Goal: Communication & Community: Answer question/provide support

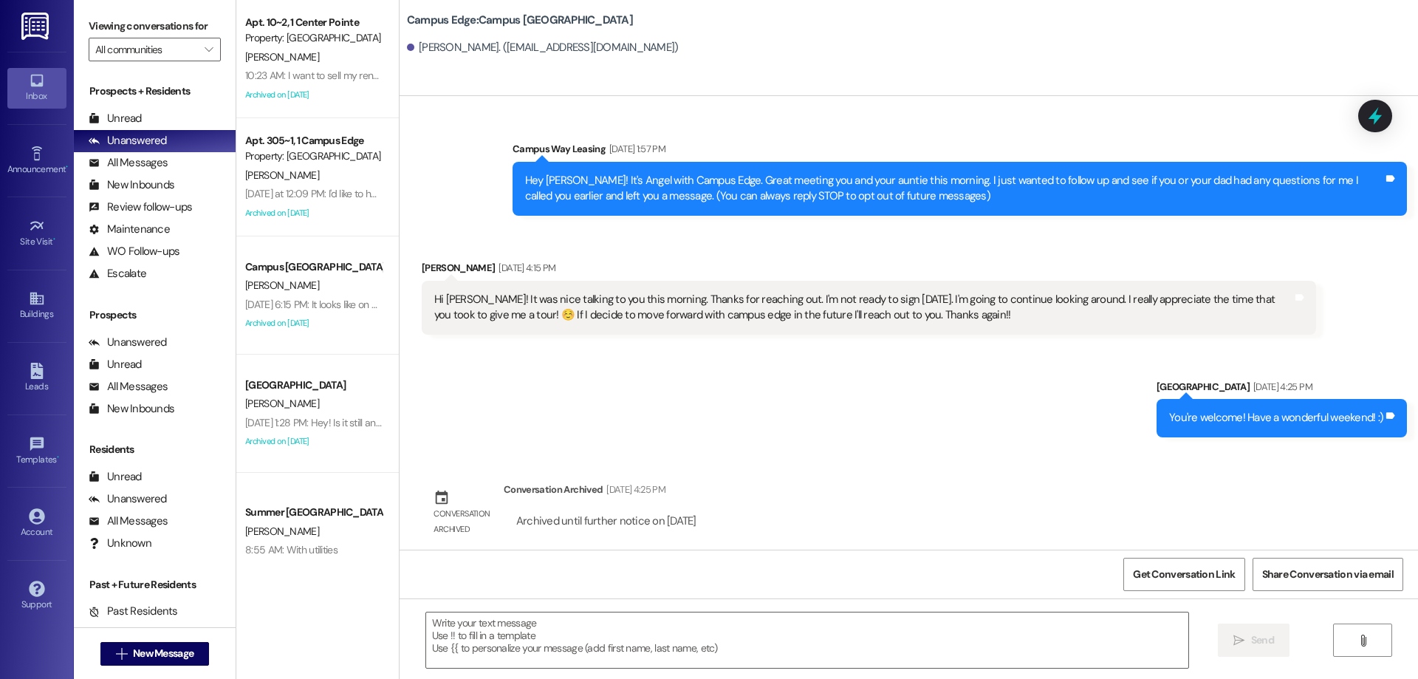
scroll to position [245, 0]
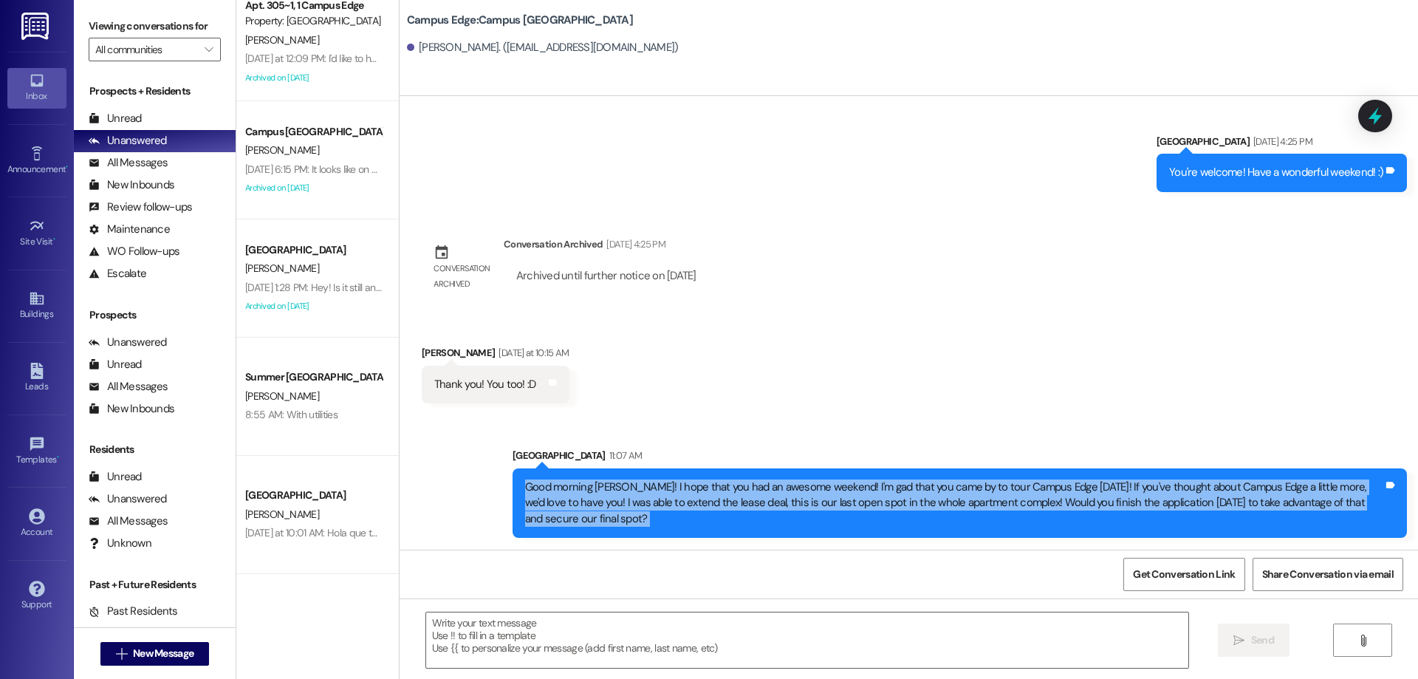
click at [796, 160] on div "Sent via SMS Leasing Campus Way Aug 09, 2025 at 4:25 PM You're welcome! Have a …" at bounding box center [909, 151] width 1019 height 103
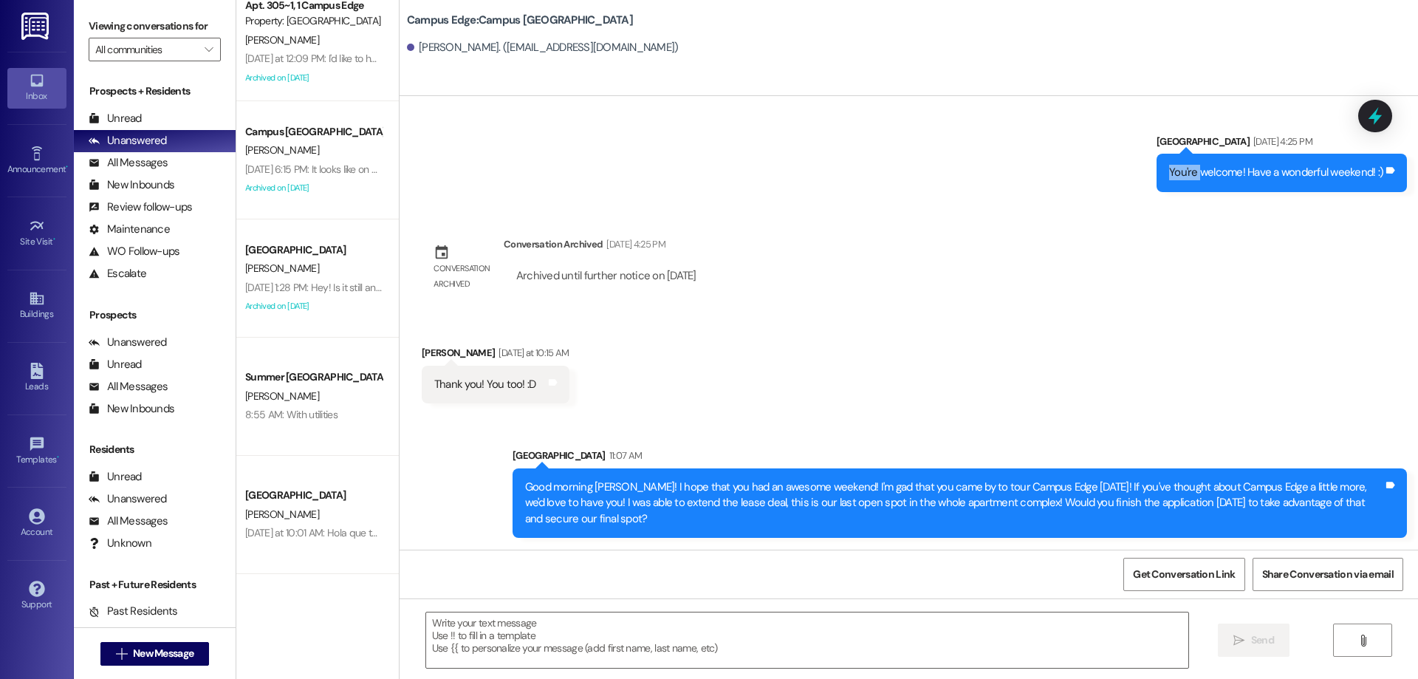
click at [796, 160] on div "Sent via SMS Leasing Campus Way Aug 09, 2025 at 4:25 PM You're welcome! Have a …" at bounding box center [909, 151] width 1019 height 103
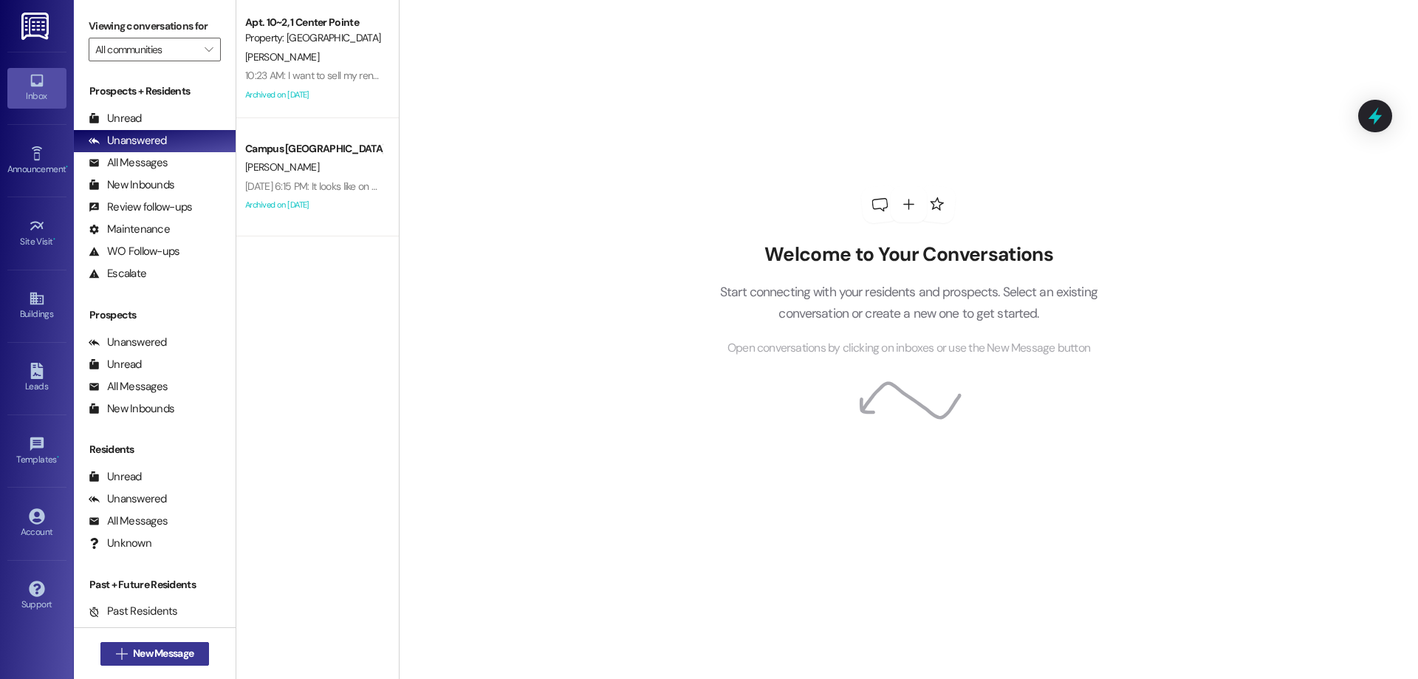
click at [186, 652] on span "New Message" at bounding box center [163, 654] width 61 height 16
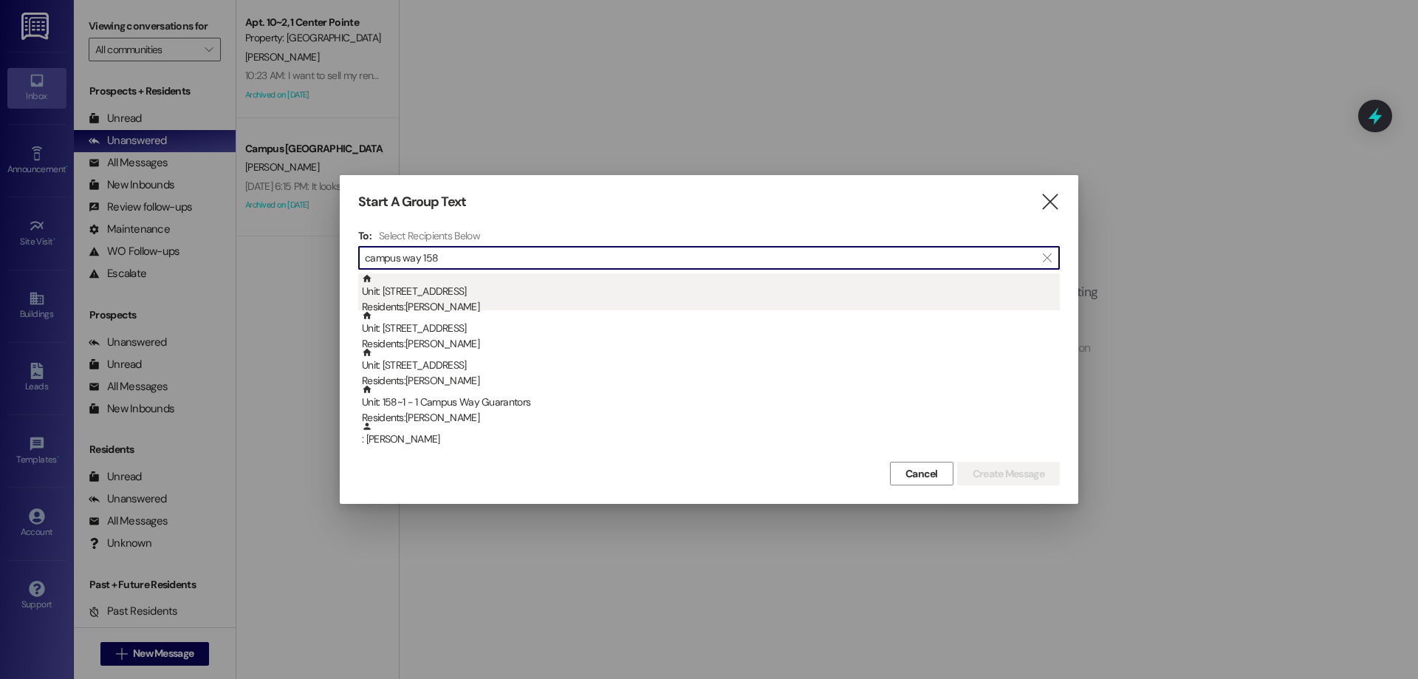
type input "campus way 158"
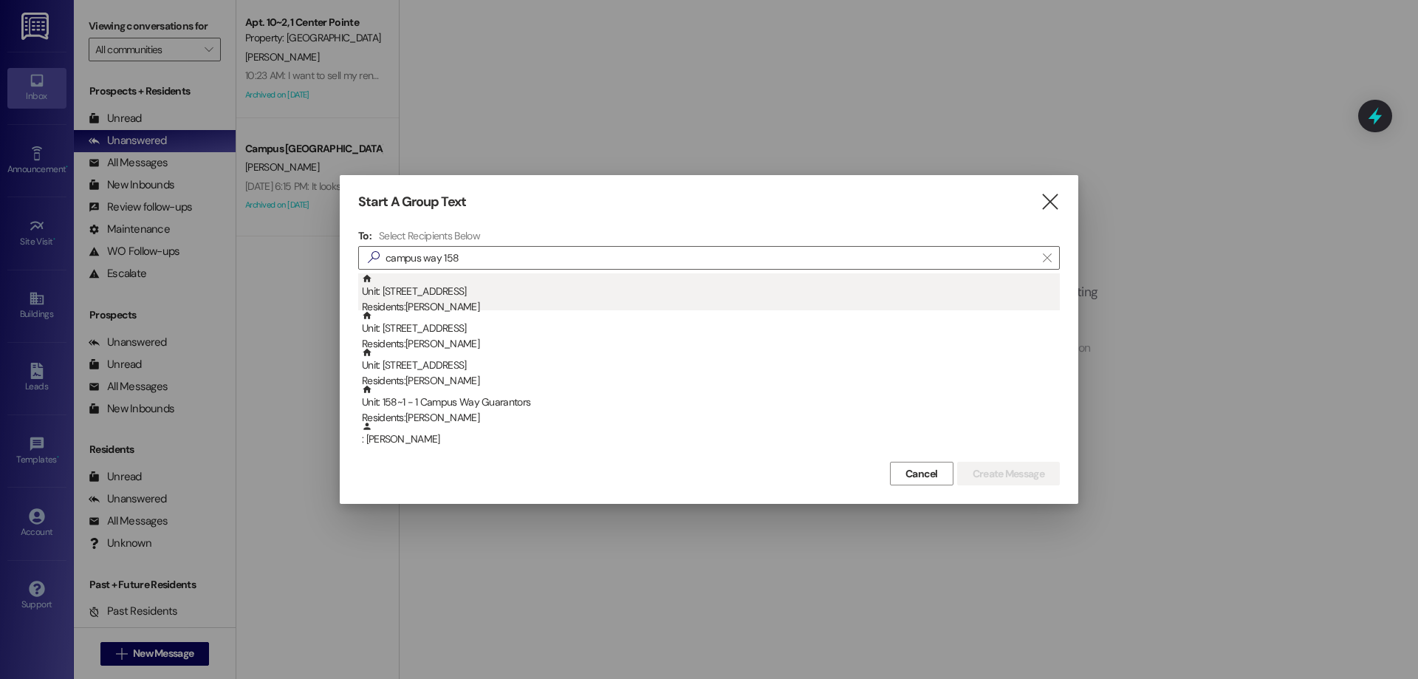
click at [590, 301] on div "Residents: [PERSON_NAME]" at bounding box center [711, 307] width 698 height 16
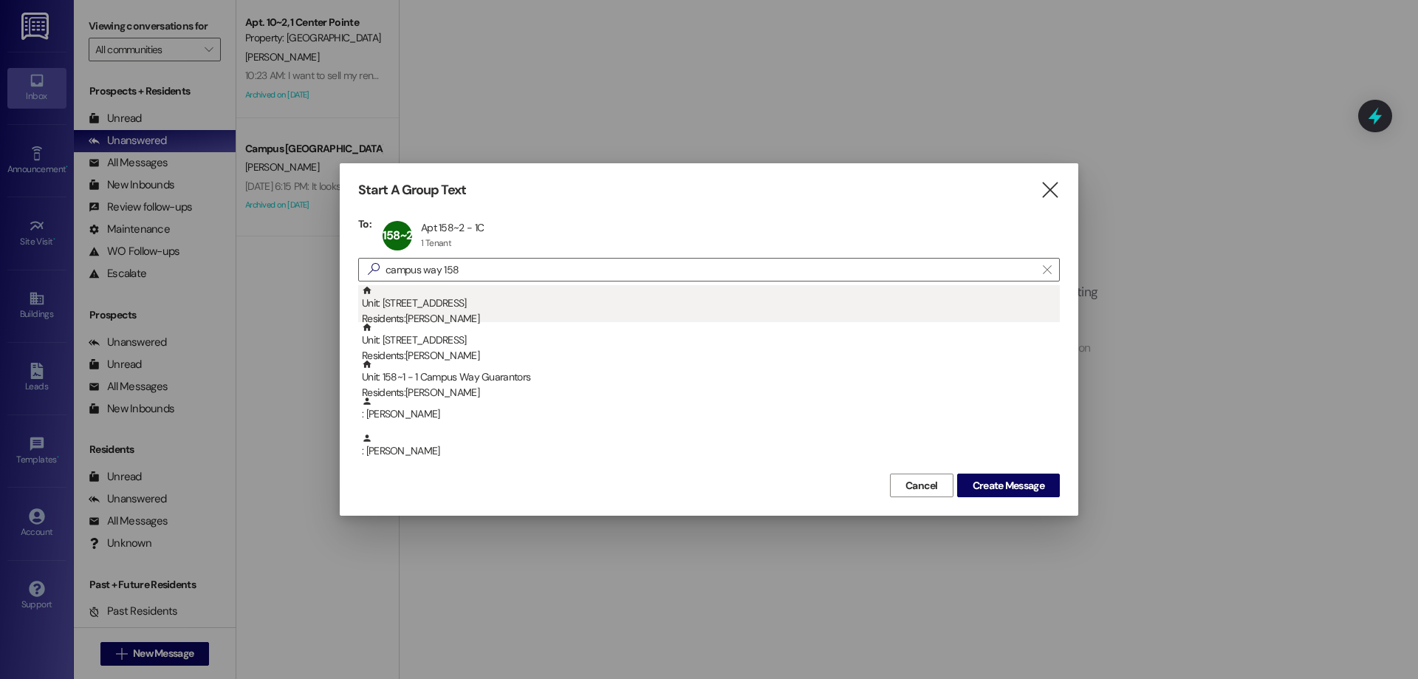
click at [590, 298] on div "Unit: 158~4 - 1 Campus Way Residents: [PERSON_NAME]" at bounding box center [711, 306] width 698 height 42
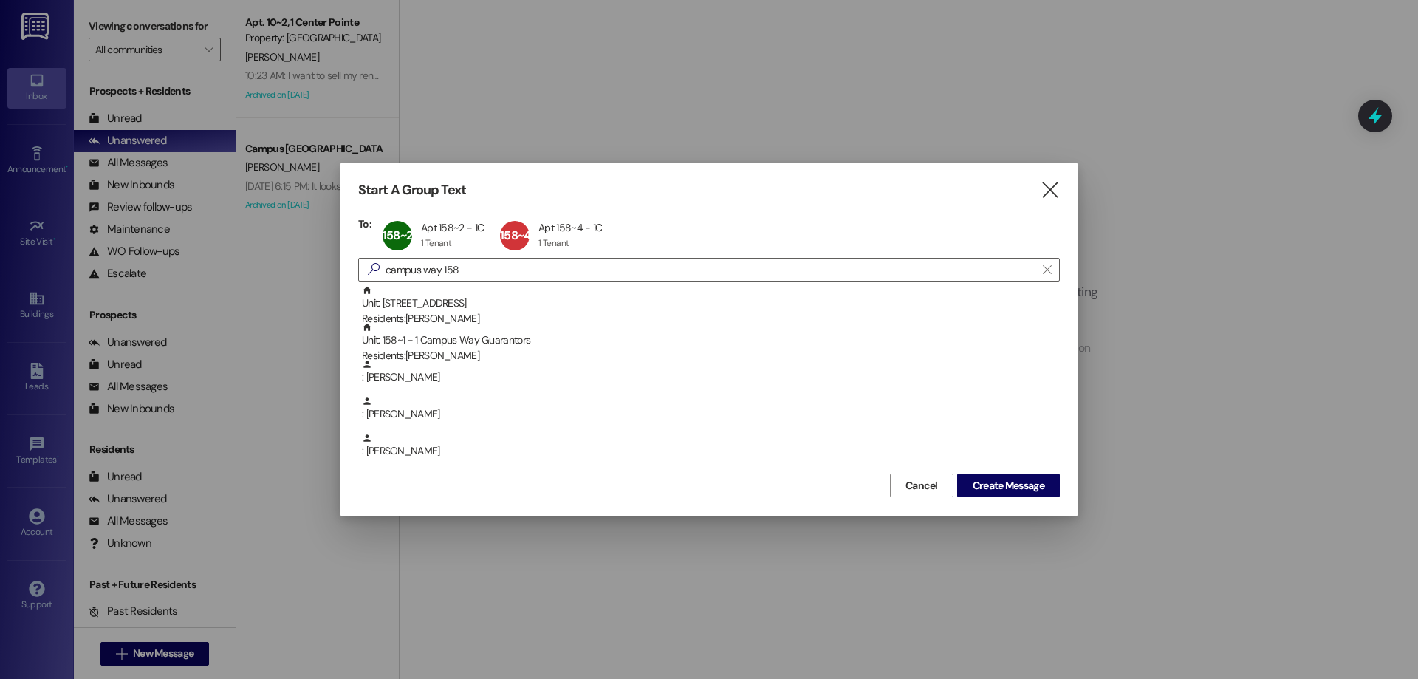
click at [590, 298] on div "Unit: 158~1 - 1 Campus Way Residents: [PERSON_NAME]" at bounding box center [711, 306] width 698 height 42
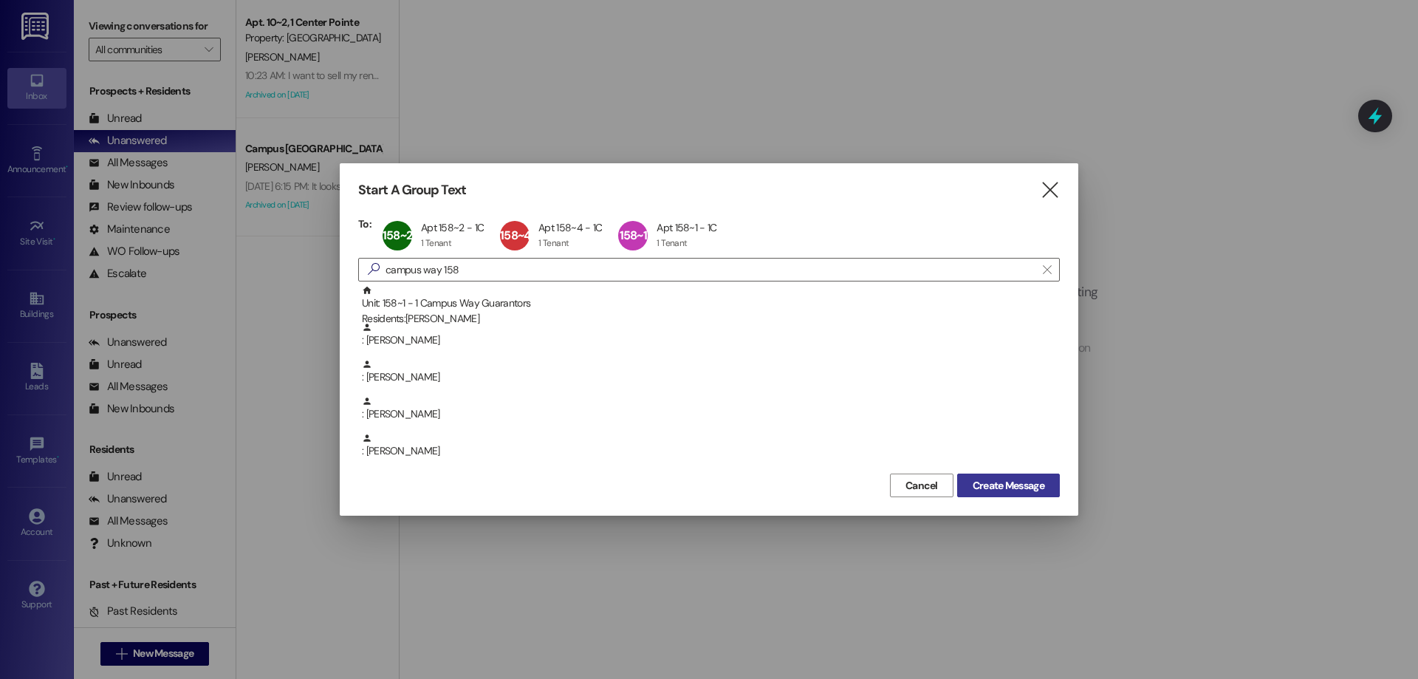
click at [997, 481] on span "Create Message" at bounding box center [1009, 486] width 72 height 16
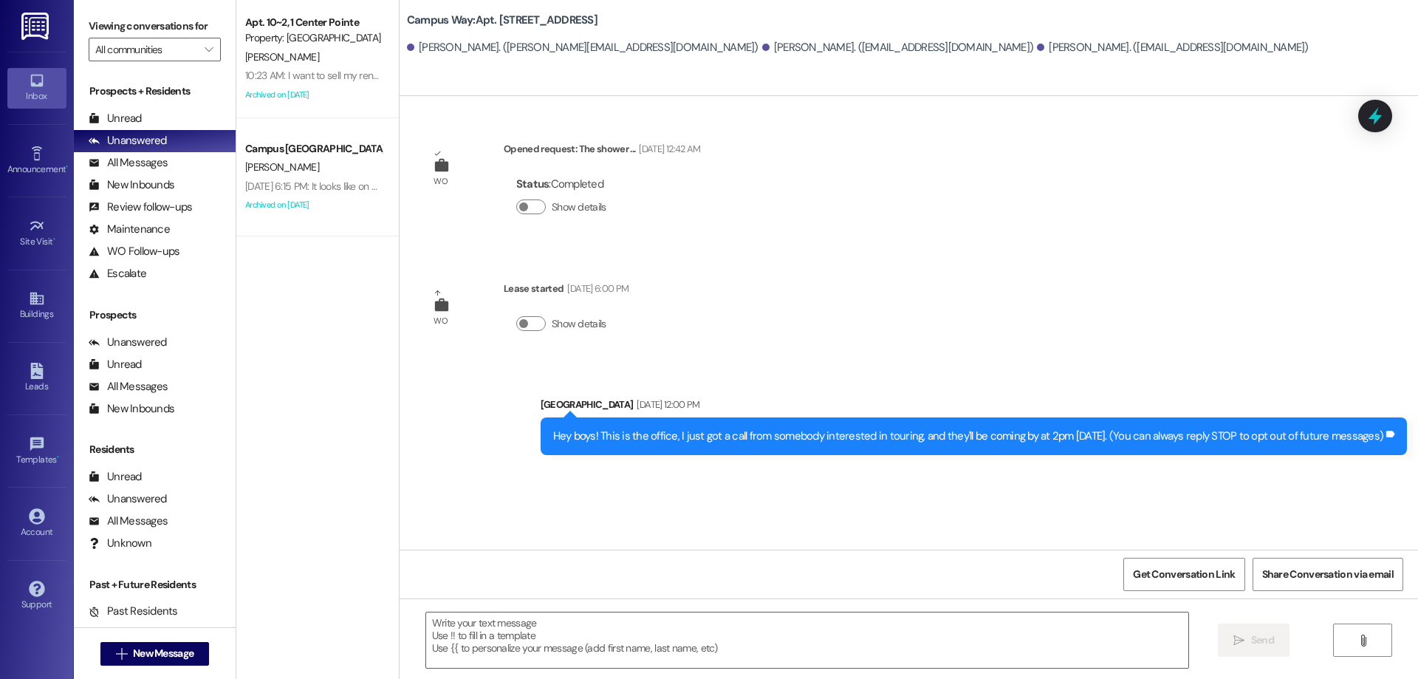
click at [100, 642] on button " New Message" at bounding box center [154, 654] width 109 height 24
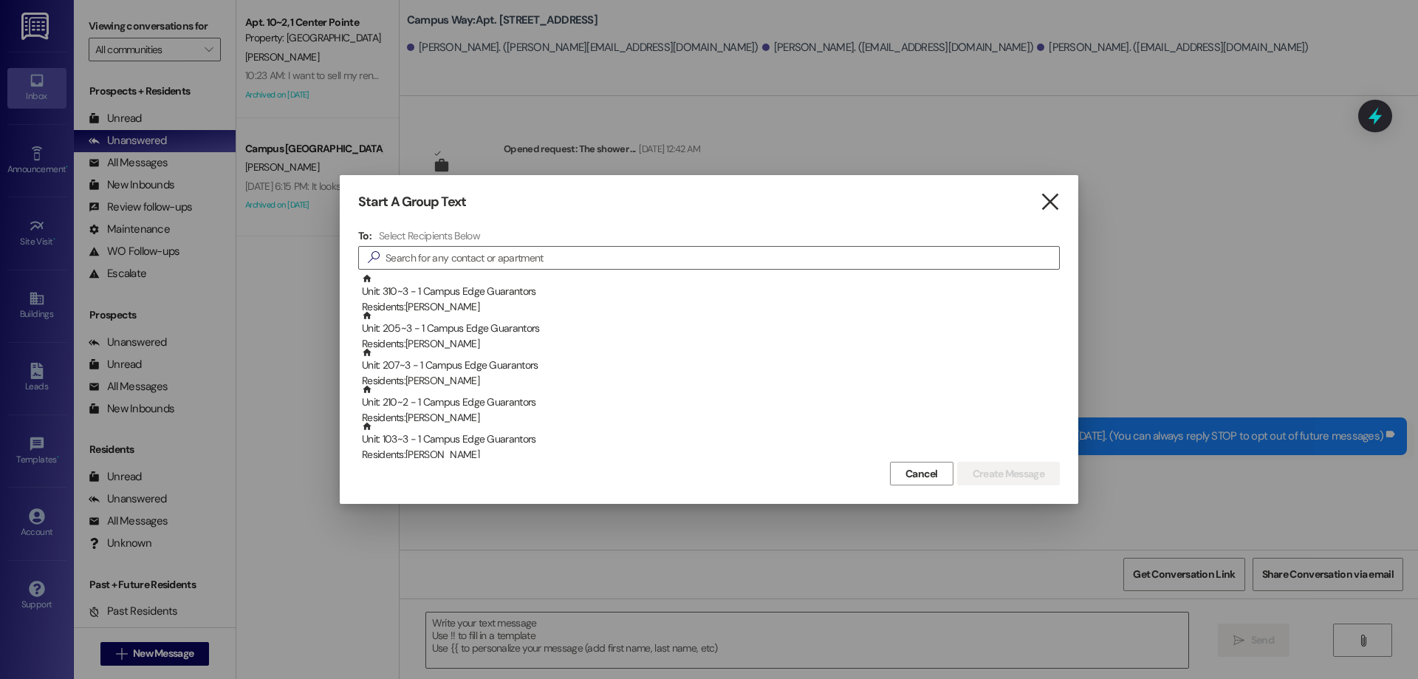
click at [1049, 205] on icon "" at bounding box center [1050, 202] width 20 height 16
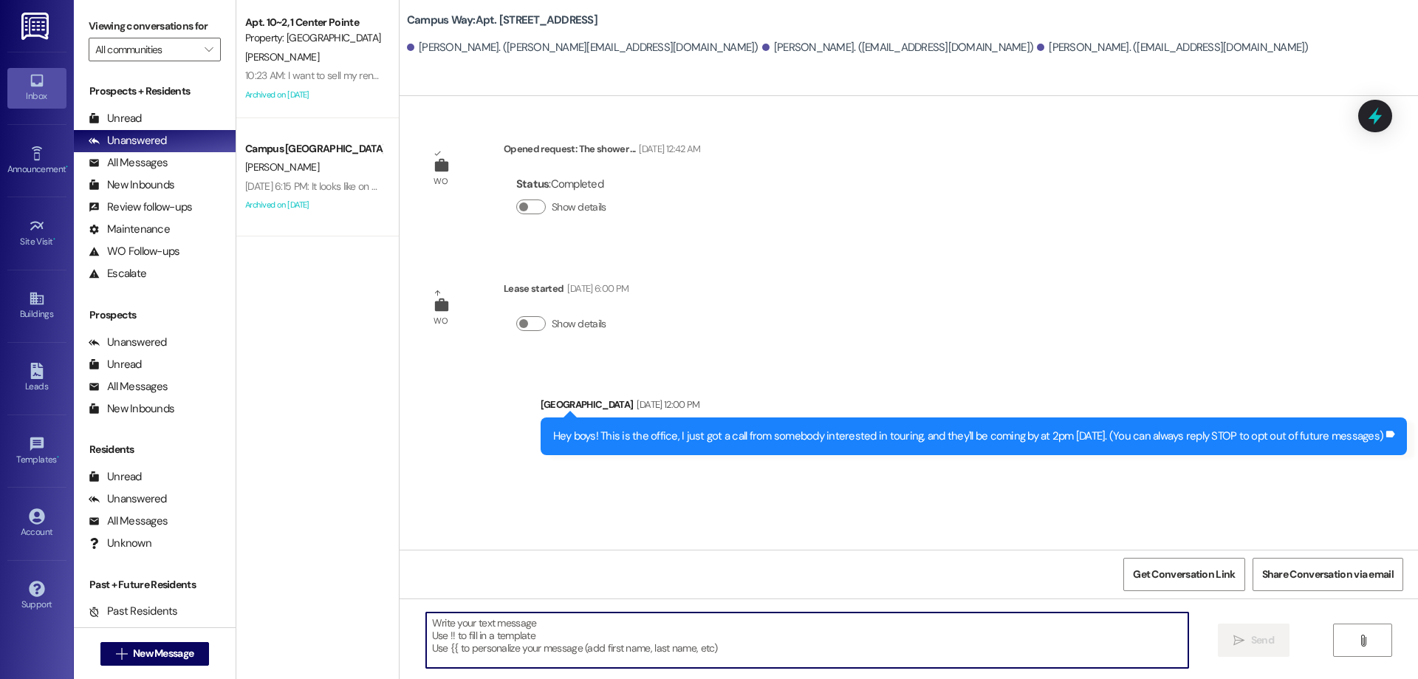
click at [537, 624] on textarea at bounding box center [807, 639] width 762 height 55
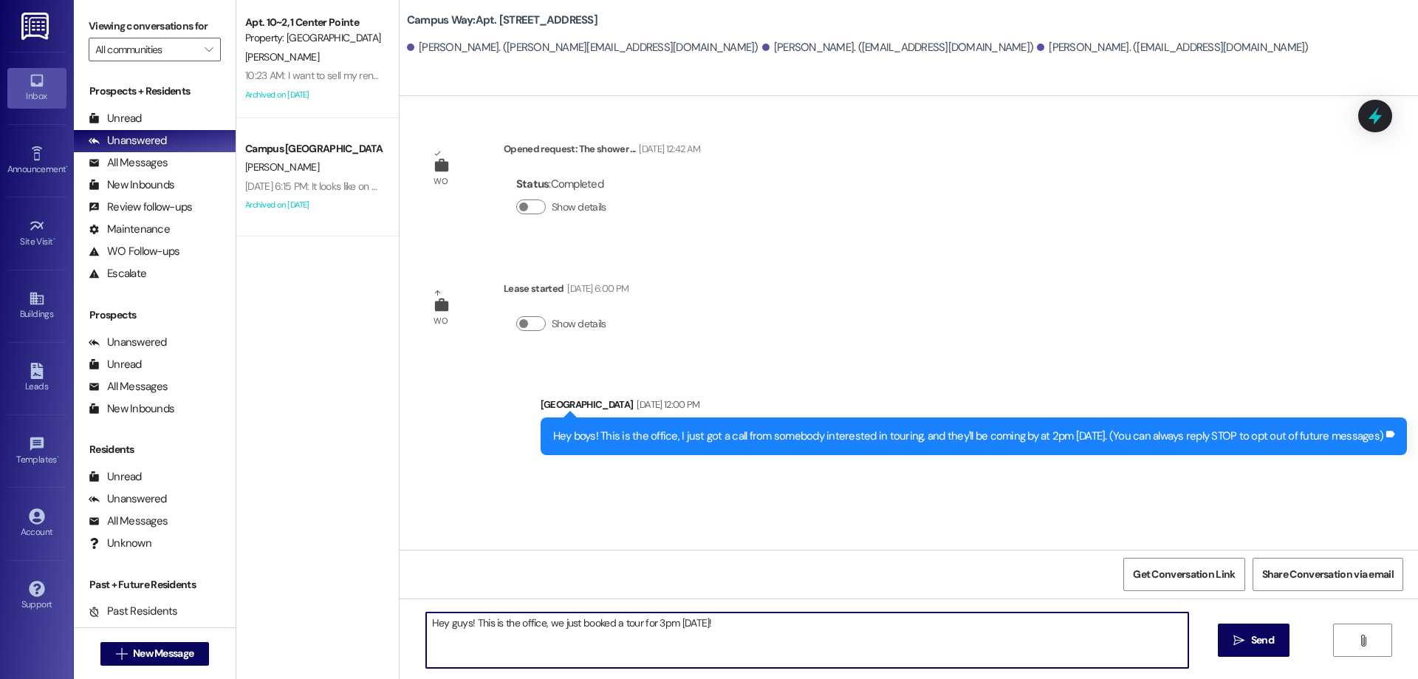
type textarea "Hey guys! This is the office, we just booked a tour for 3pm [DATE]!"
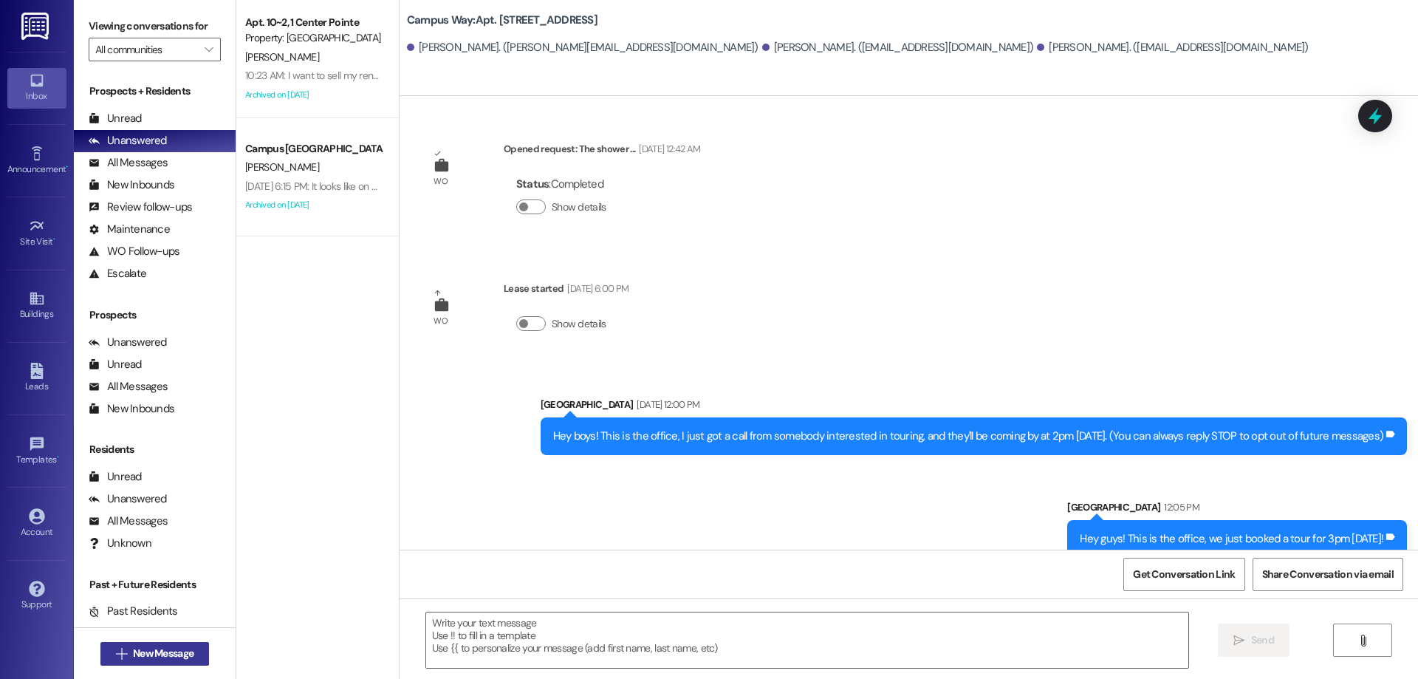
click at [117, 658] on icon "" at bounding box center [121, 654] width 11 height 12
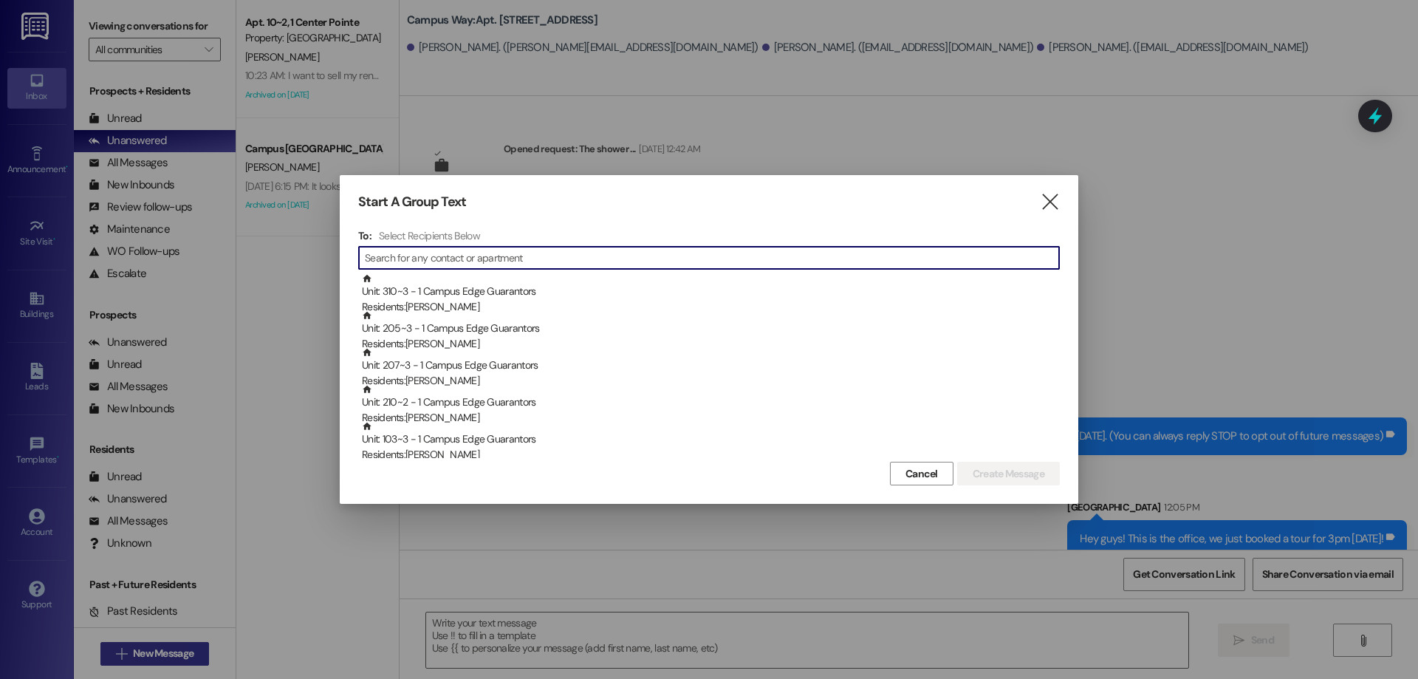
type input "e"
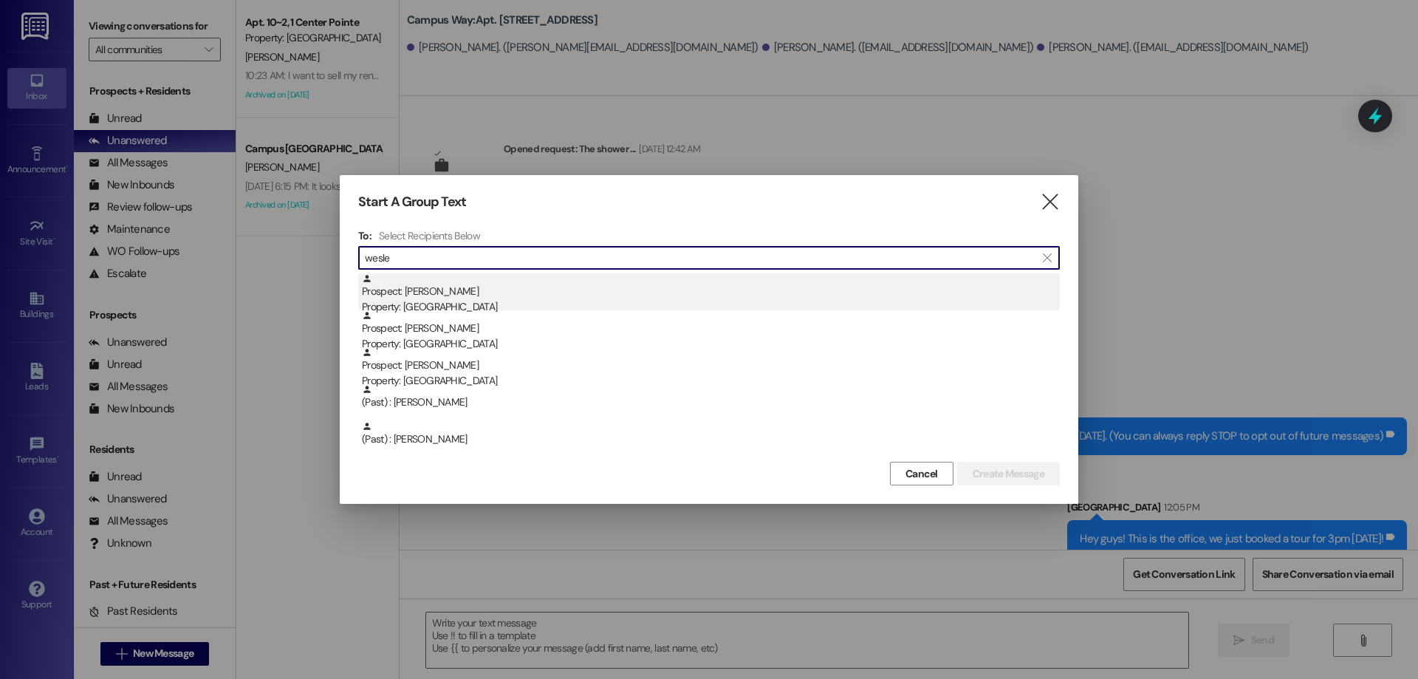
type input "wesle"
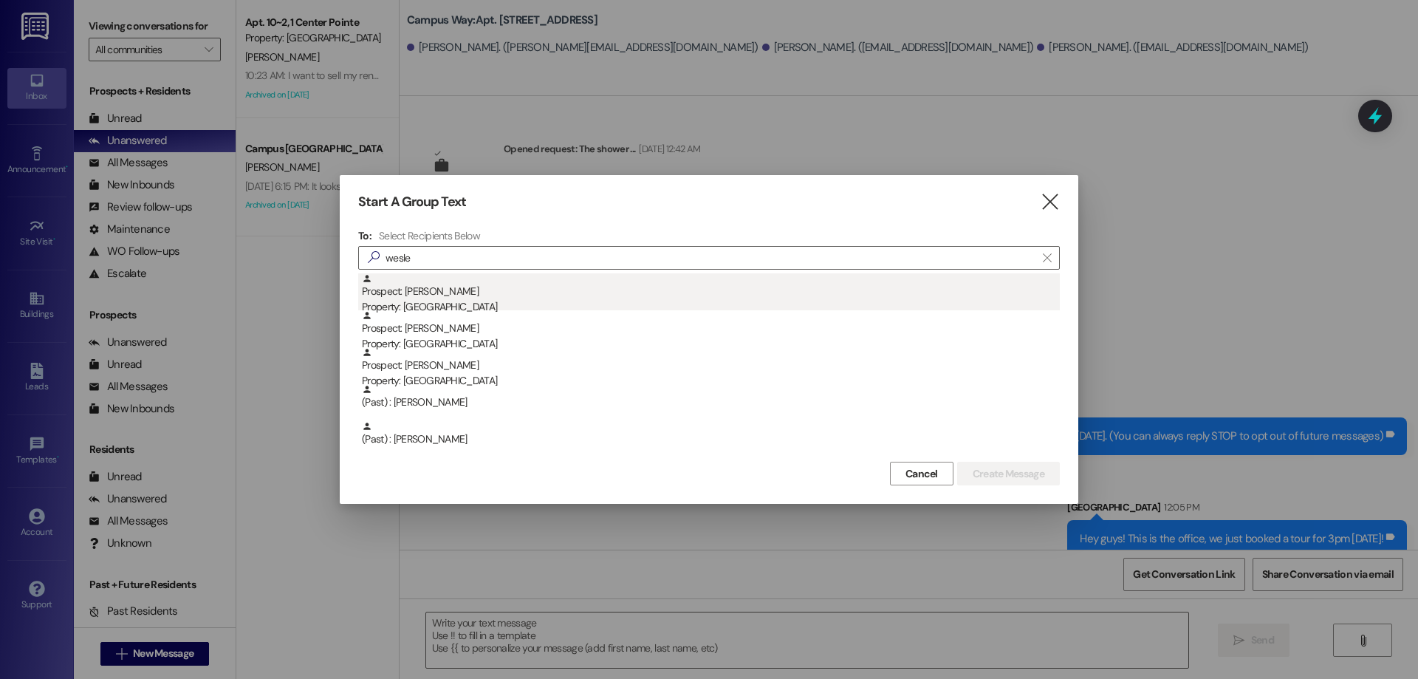
click at [547, 294] on div "Prospect: [PERSON_NAME] Property: [GEOGRAPHIC_DATA]" at bounding box center [711, 294] width 698 height 42
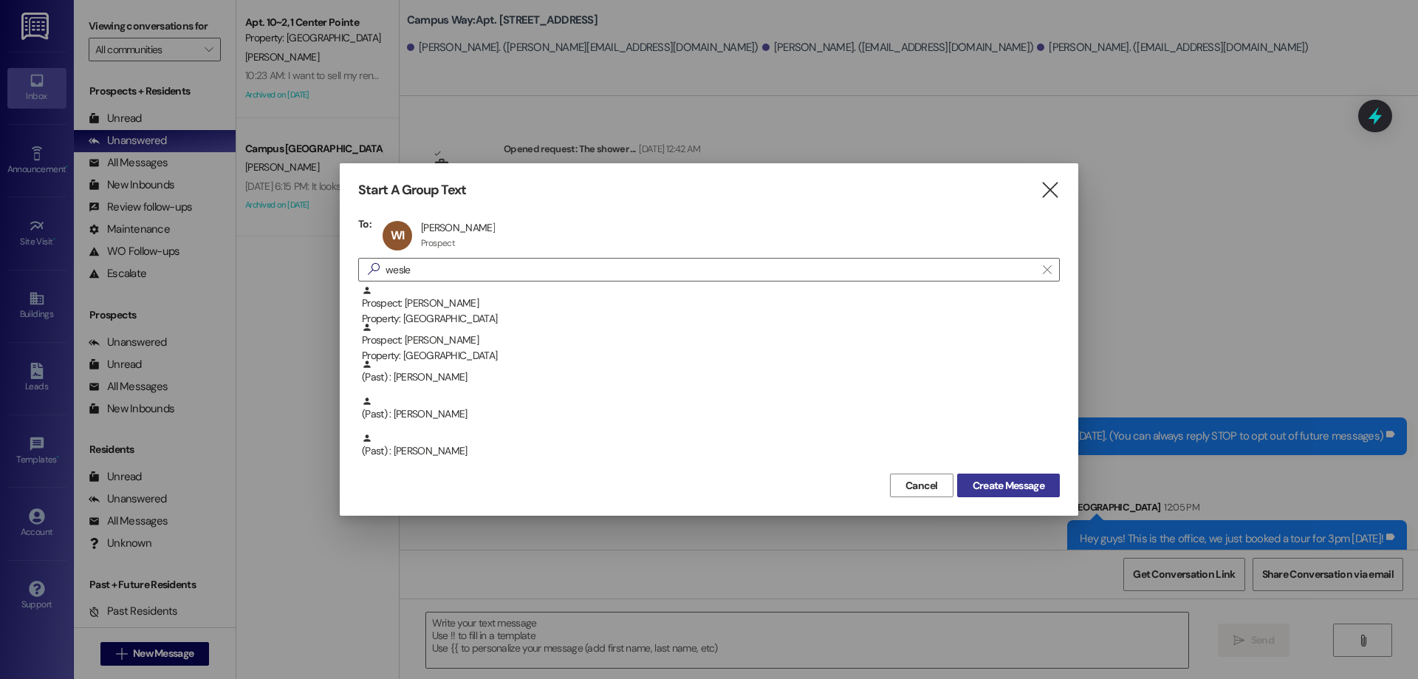
click at [1005, 493] on span "Create Message" at bounding box center [1009, 486] width 72 height 16
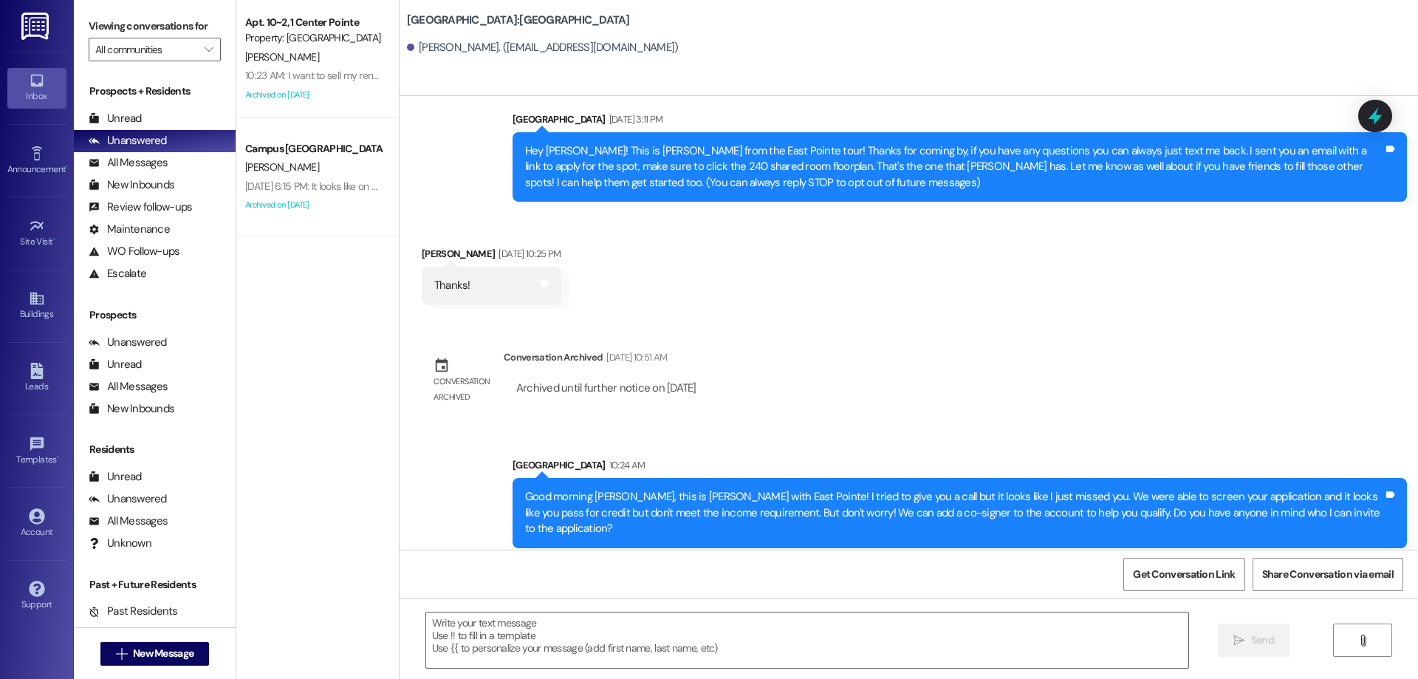
scroll to position [46, 0]
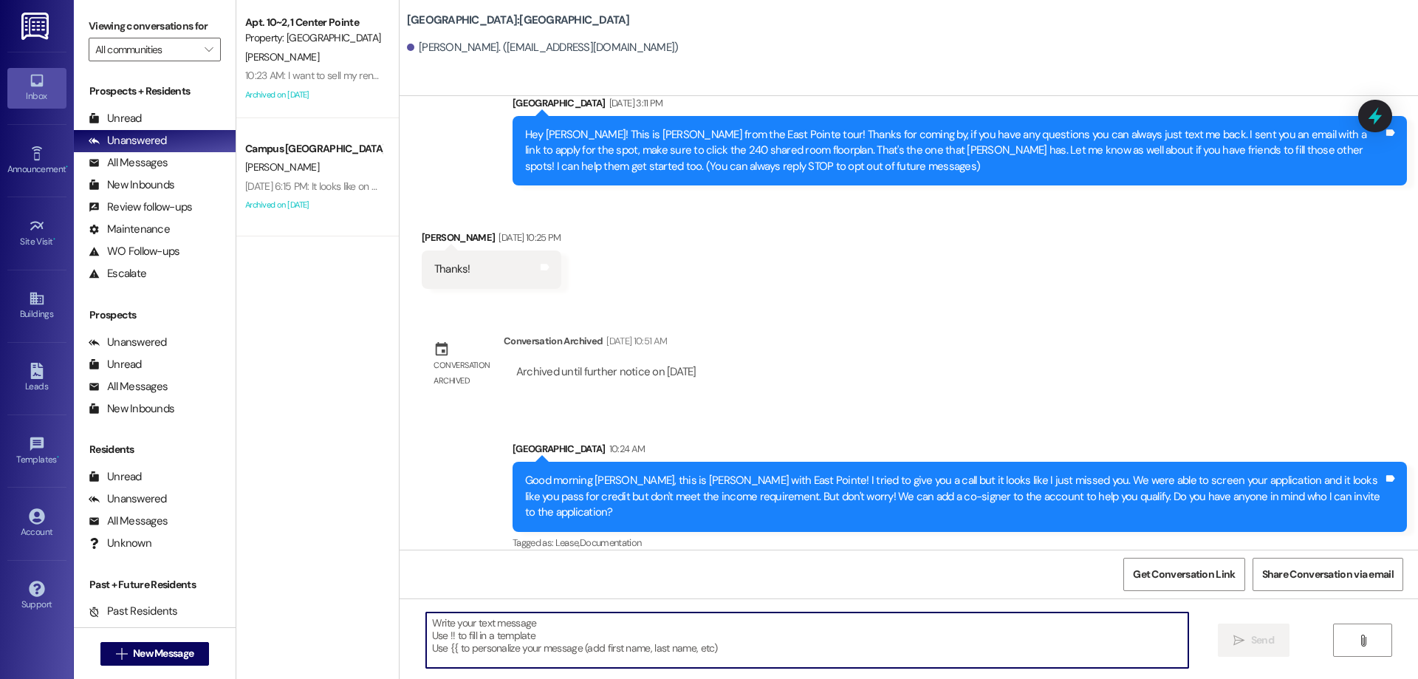
click at [621, 638] on textarea at bounding box center [807, 639] width 762 height 55
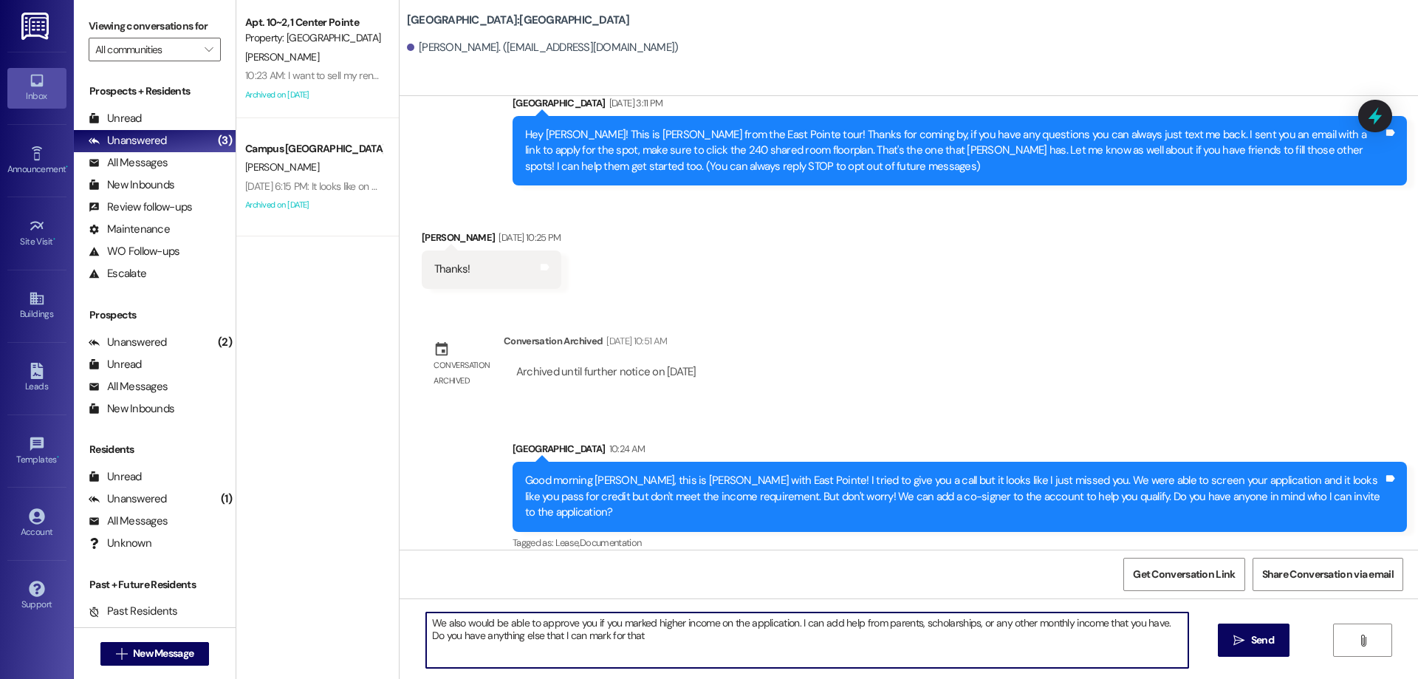
type textarea "We also would be able to approve you if you marked higher income on the applica…"
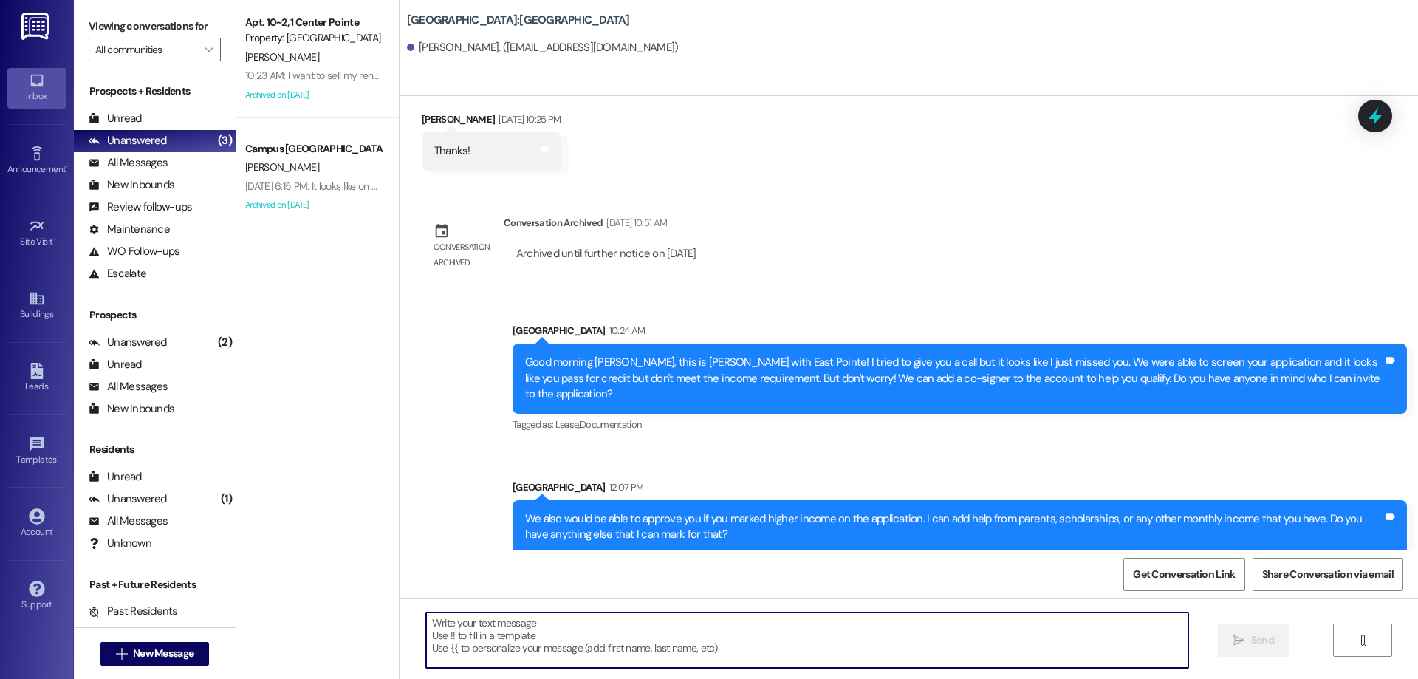
scroll to position [267, 0]
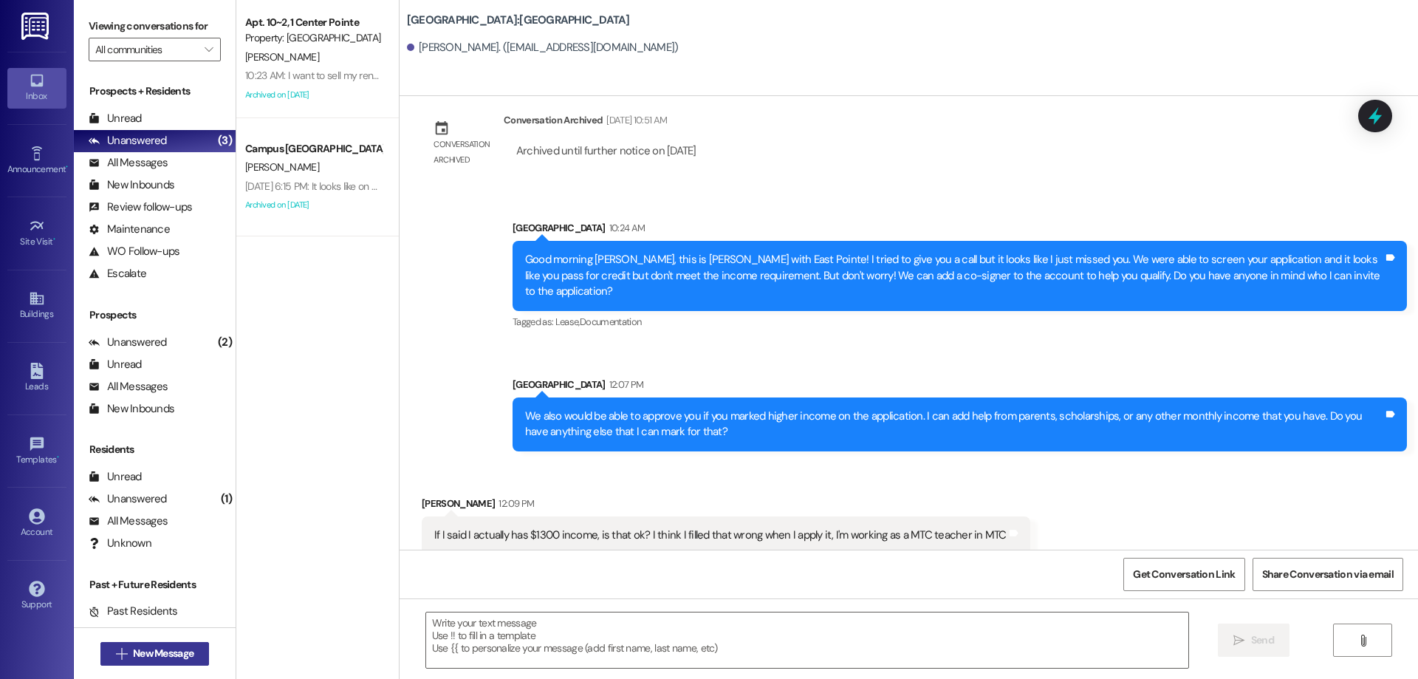
click at [131, 645] on button " New Message" at bounding box center [154, 654] width 109 height 24
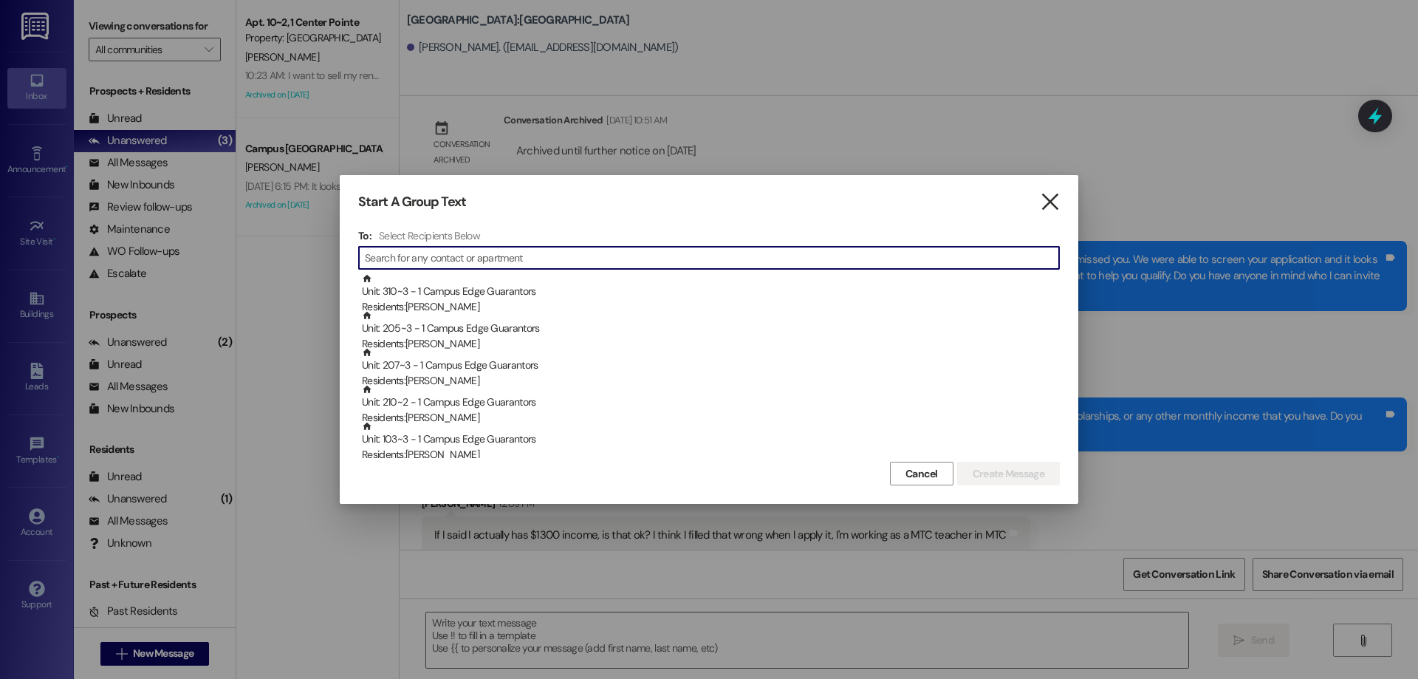
click at [1059, 200] on icon "" at bounding box center [1050, 202] width 20 height 16
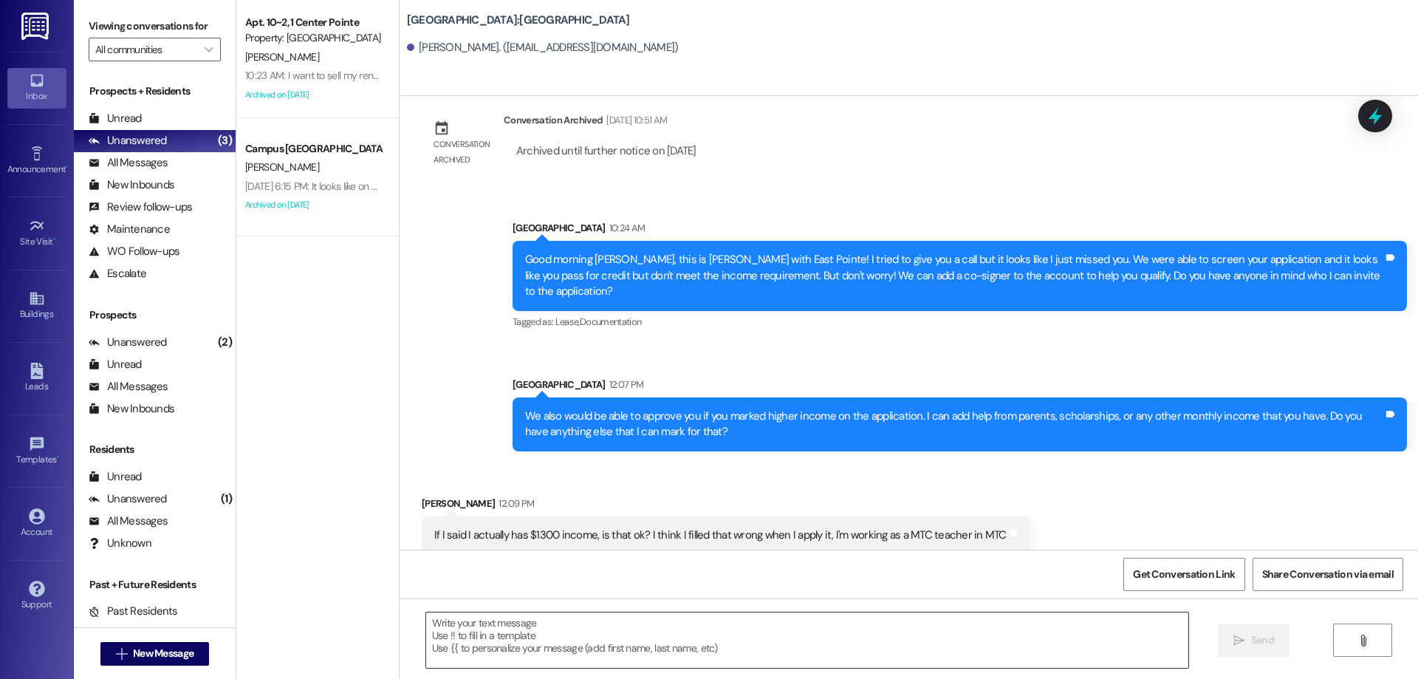
click at [711, 648] on textarea at bounding box center [807, 639] width 762 height 55
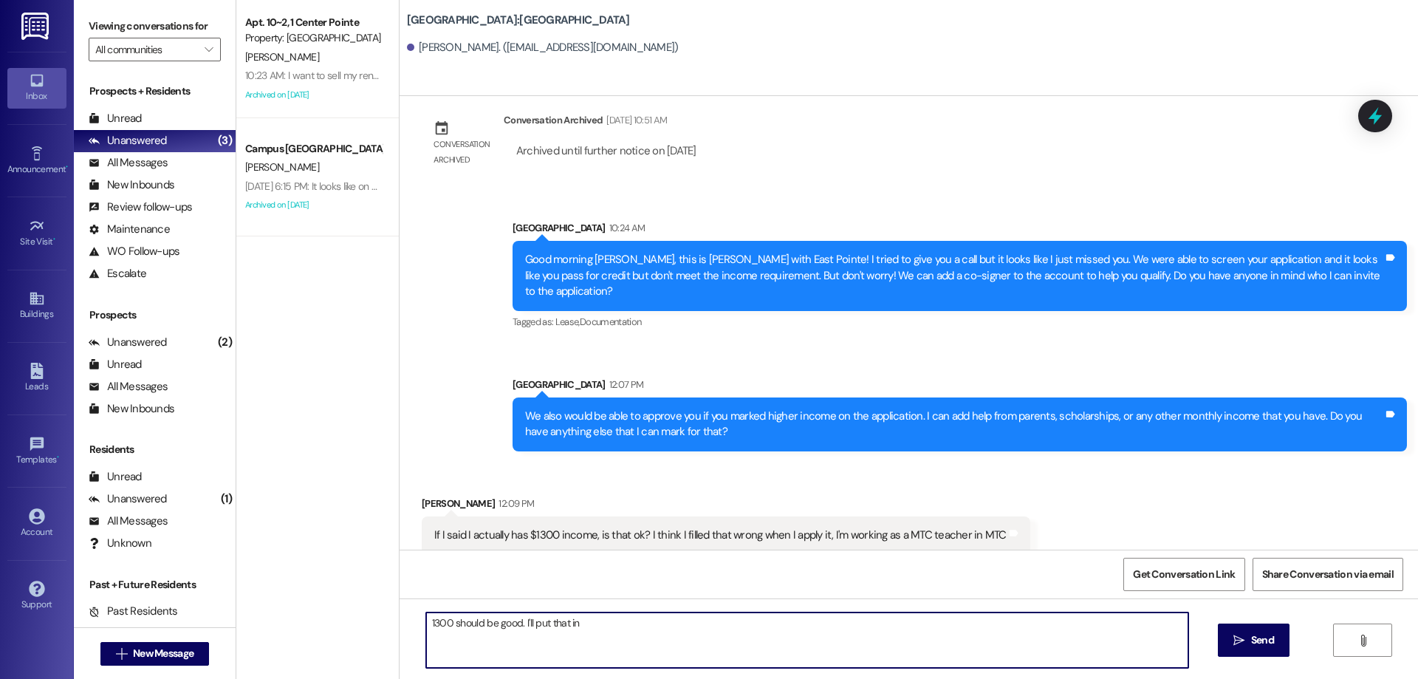
type textarea "1300 should be good. I'll put that in."
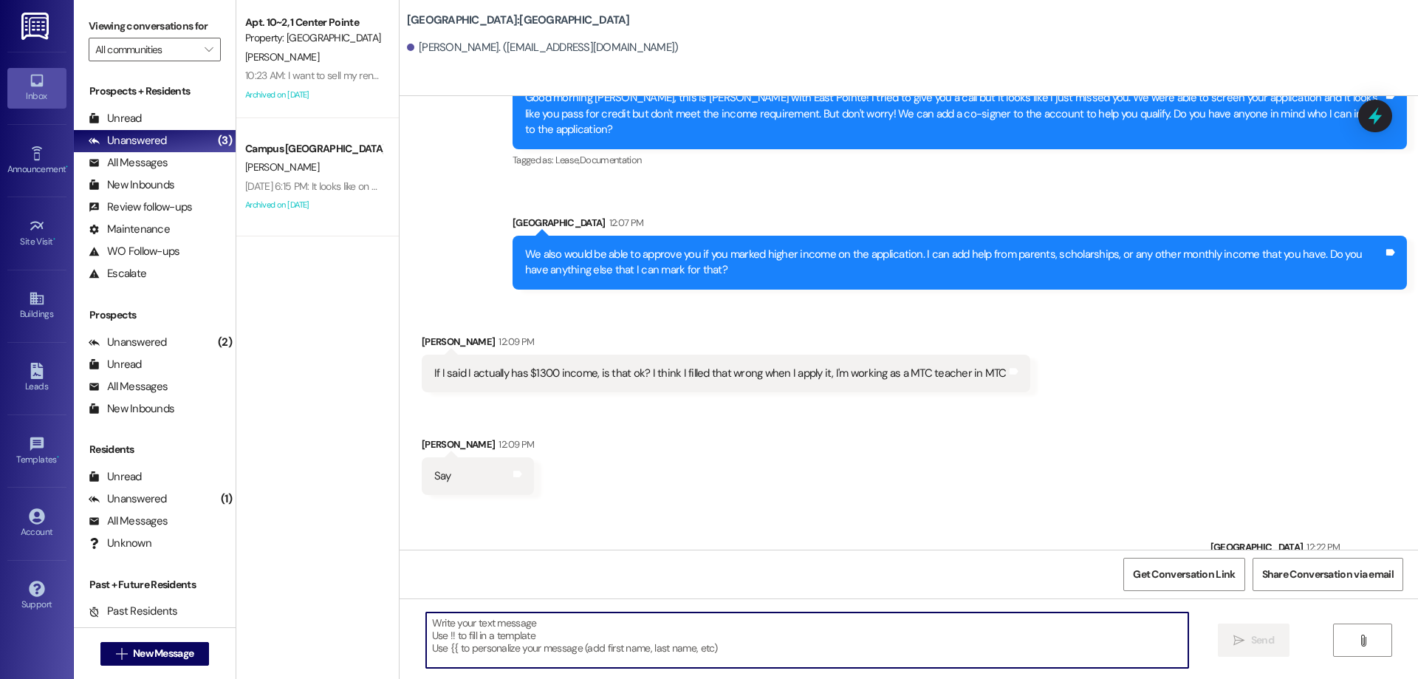
scroll to position [473, 0]
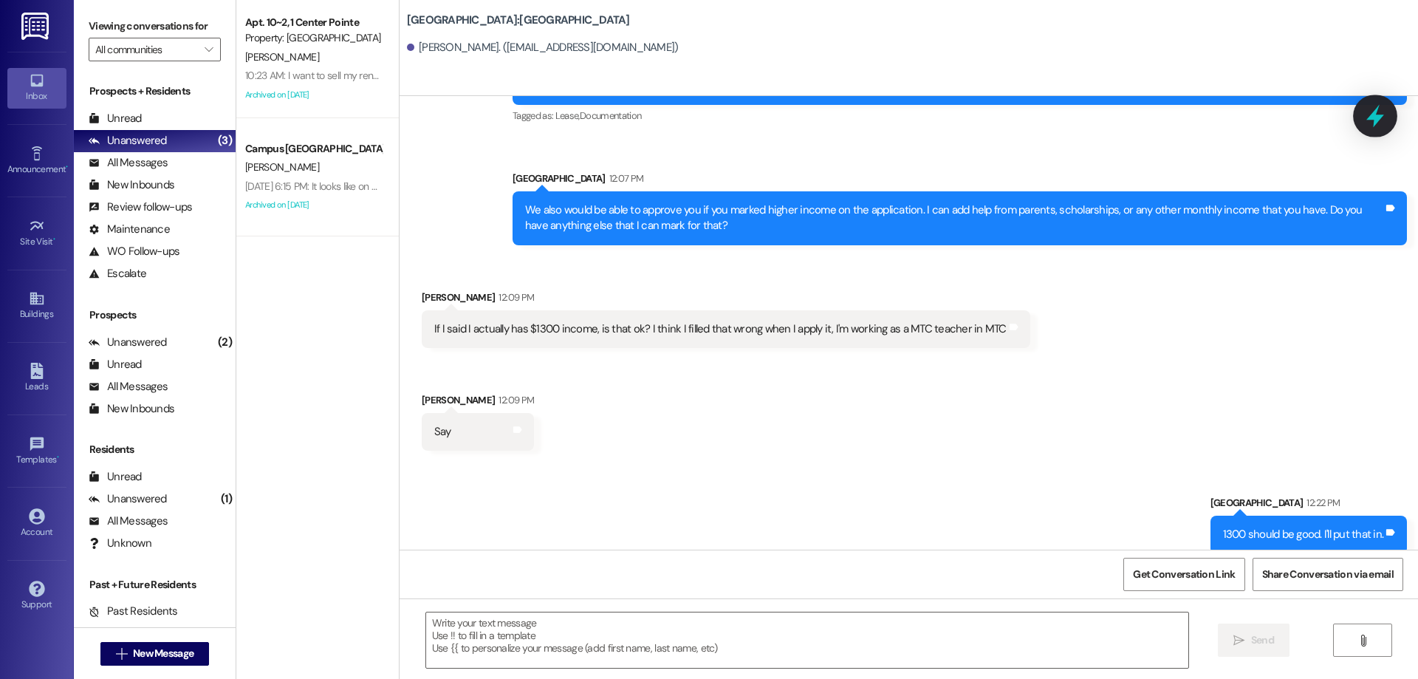
click at [1362, 114] on div at bounding box center [1375, 116] width 44 height 42
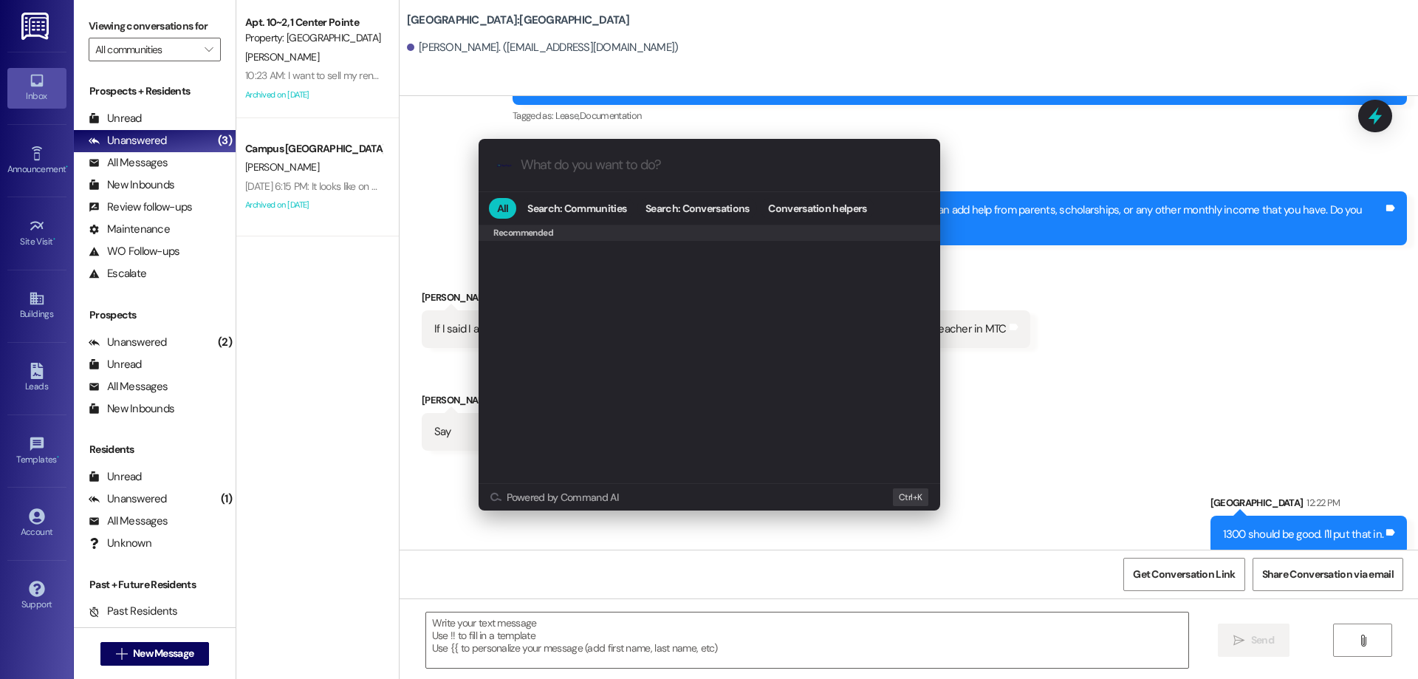
scroll to position [644, 0]
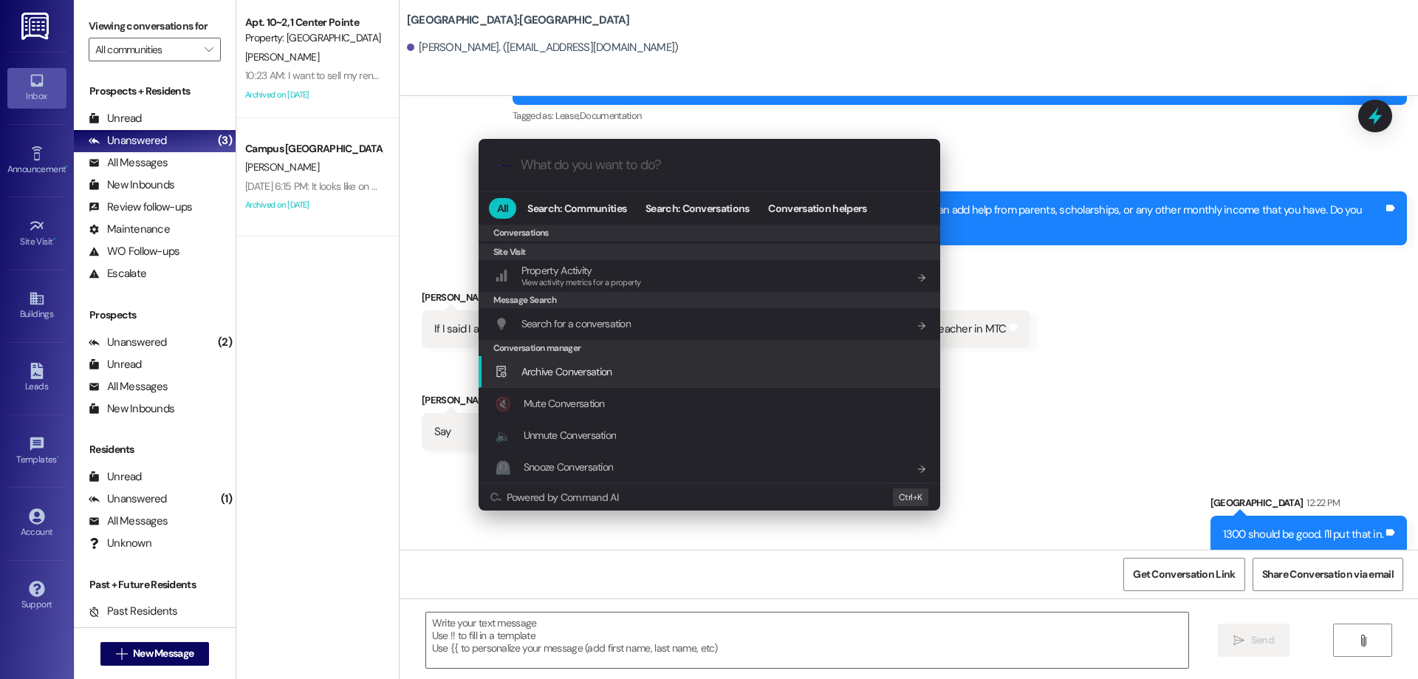
click at [586, 369] on span "Archive Conversation" at bounding box center [567, 371] width 91 height 13
